Goal: Find specific page/section: Find specific page/section

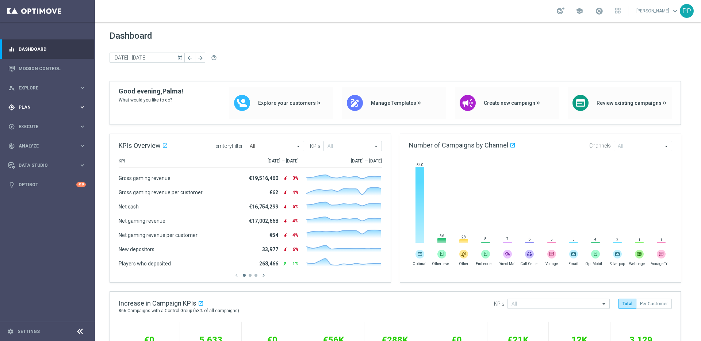
click at [28, 104] on div "gps_fixed Plan" at bounding box center [43, 107] width 70 height 7
click at [32, 167] on link "Streams" at bounding box center [47, 166] width 57 height 6
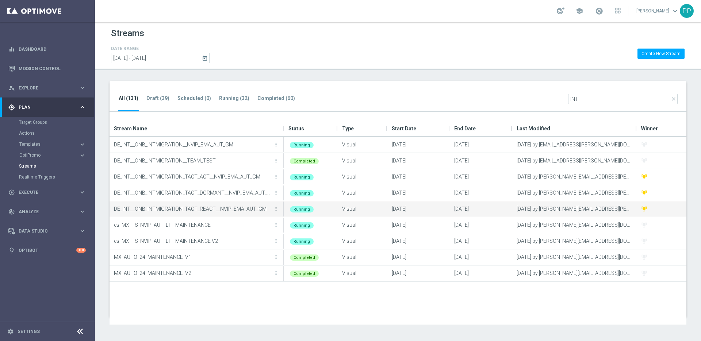
type input "INT"
click at [276, 209] on icon "more_vert" at bounding box center [276, 209] width 6 height 6
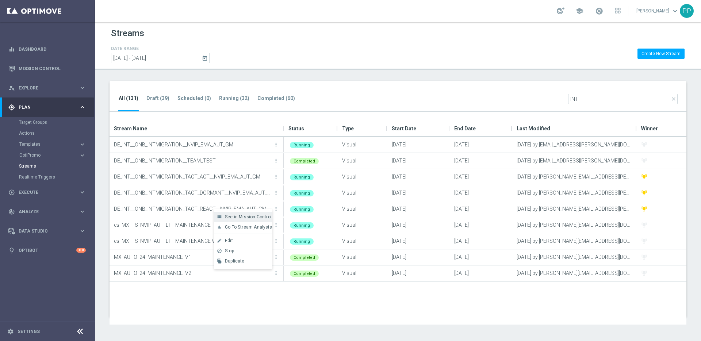
click at [261, 213] on div "view_module See in Mission Control" at bounding box center [243, 217] width 58 height 10
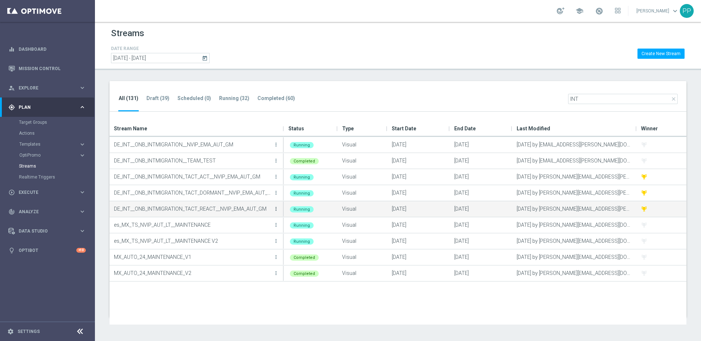
click at [276, 206] on icon "more_vert" at bounding box center [276, 209] width 6 height 6
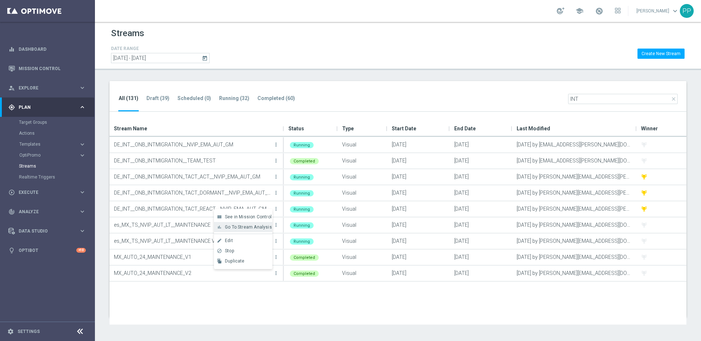
click at [254, 229] on span "Go To Stream Analysis" at bounding box center [248, 226] width 47 height 5
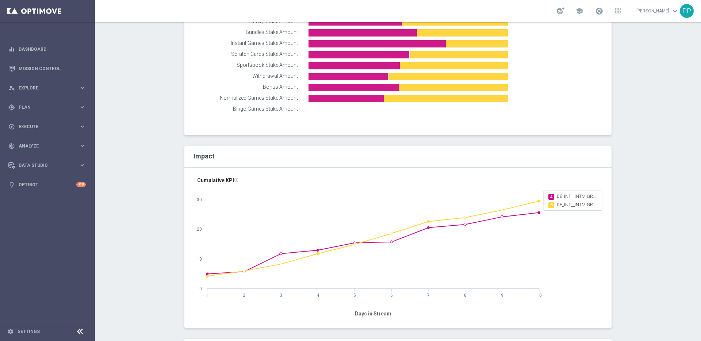
scroll to position [399, 0]
